Goal: Task Accomplishment & Management: Manage account settings

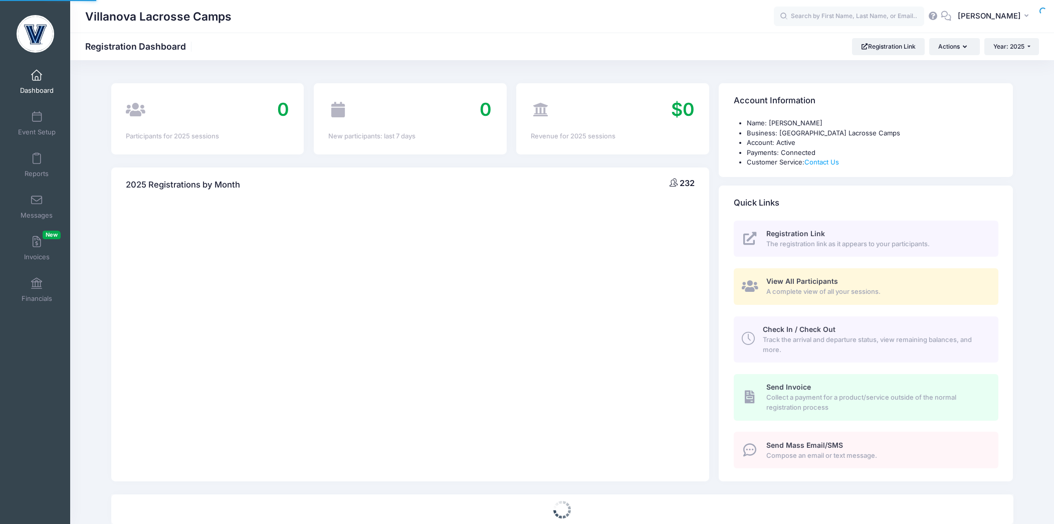
select select
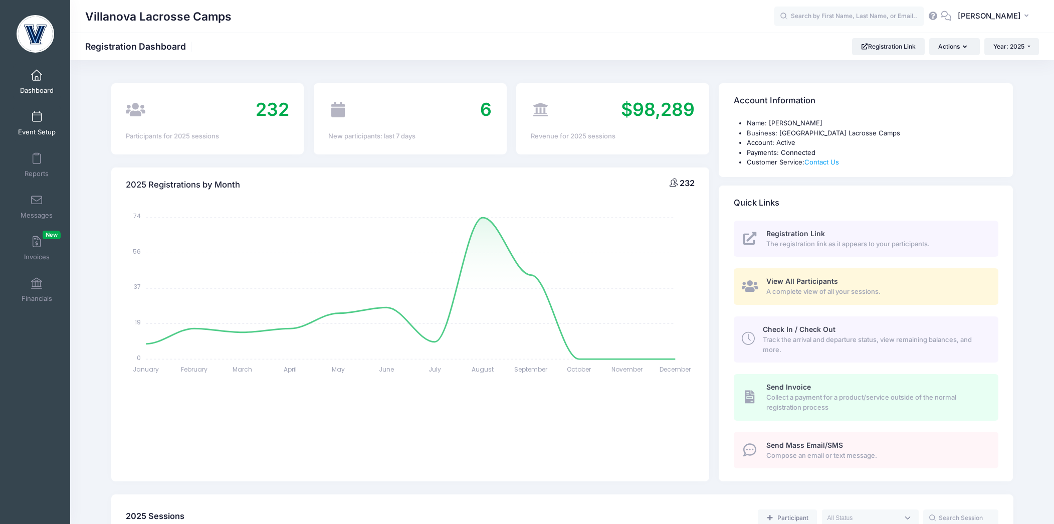
click at [37, 115] on span at bounding box center [37, 117] width 0 height 11
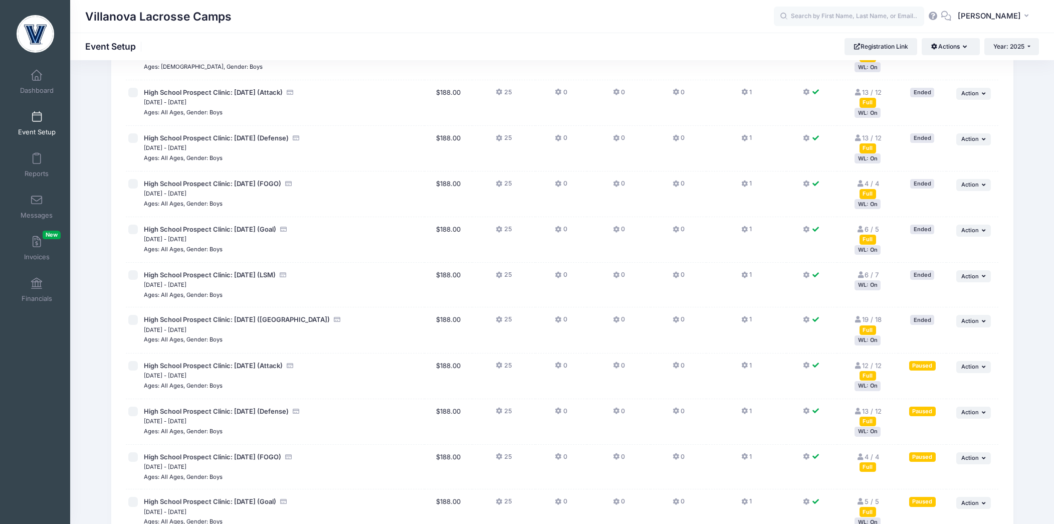
scroll to position [13, 0]
